Goal: Transaction & Acquisition: Purchase product/service

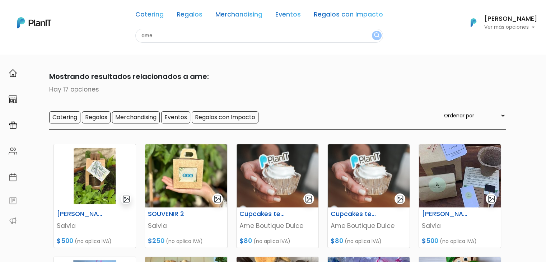
click at [187, 39] on input "ame" at bounding box center [258, 36] width 247 height 14
type input "donut"
click at [372, 31] on button "submit" at bounding box center [377, 35] width 10 height 9
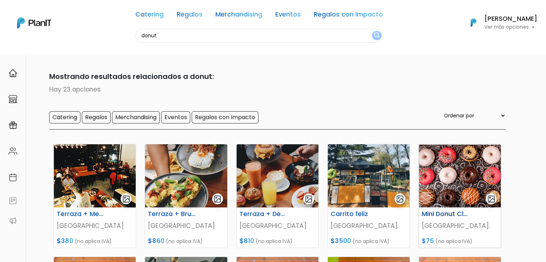
click at [454, 173] on img at bounding box center [460, 175] width 82 height 63
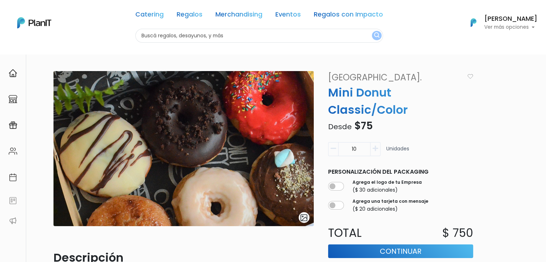
click at [175, 105] on img at bounding box center [183, 148] width 260 height 155
click at [302, 218] on img "submit" at bounding box center [303, 217] width 8 height 8
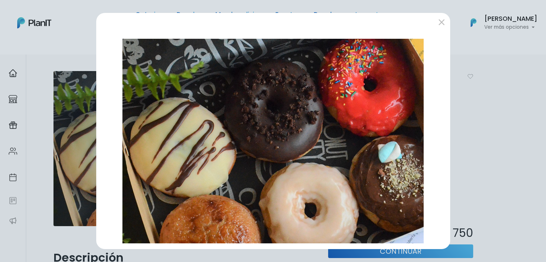
click at [530, 100] on div "Previous Next" at bounding box center [273, 131] width 546 height 262
click at [441, 21] on button "submit" at bounding box center [440, 21] width 11 height 11
